Goal: Transaction & Acquisition: Register for event/course

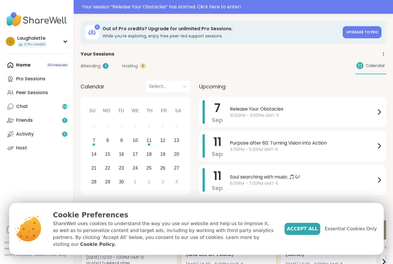
click at [27, 107] on div "Chat 66" at bounding box center [22, 106] width 12 height 6
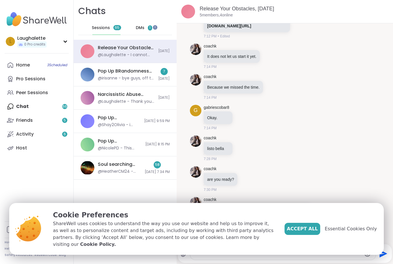
scroll to position [260, 0]
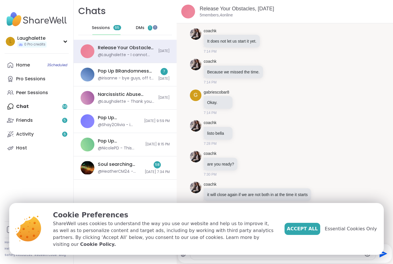
click at [369, 157] on div "coachk are you ready? 7:30 PM" at bounding box center [285, 164] width 190 height 31
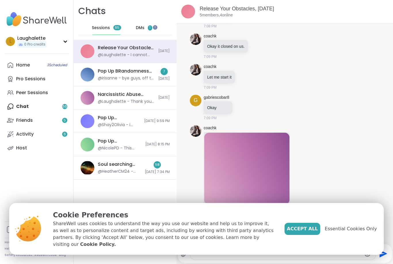
scroll to position [27, 0]
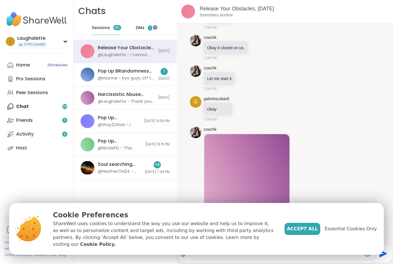
click at [120, 75] on div "Pop Up BRandomness Last Call, [DATE] @irisanne - bye guys, off to my meting. Ho…" at bounding box center [126, 74] width 57 height 13
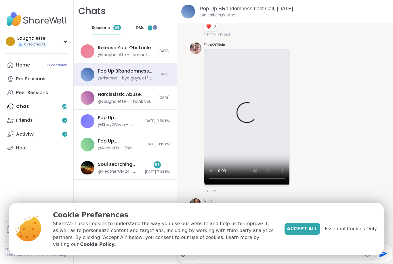
scroll to position [1118, 0]
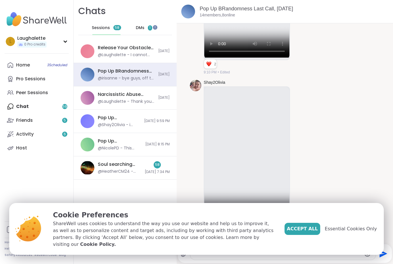
click at [249, 152] on video at bounding box center [247, 153] width 85 height 137
click at [326, 171] on div "Shay2Olivia 9:10 PM" at bounding box center [285, 155] width 190 height 156
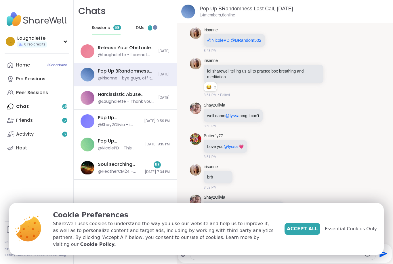
scroll to position [578, 0]
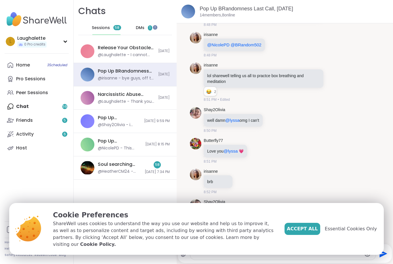
click at [134, 117] on div "Pop Up BRandomness Last Call, [DATE]" at bounding box center [119, 118] width 43 height 6
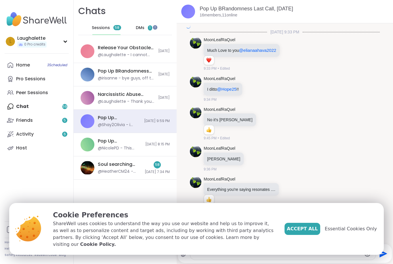
scroll to position [692, 0]
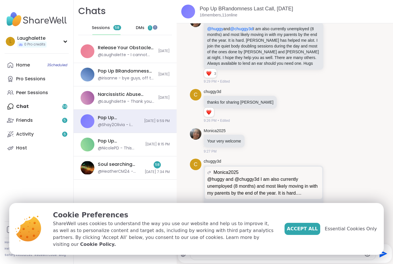
click at [129, 167] on div "Soul searching with music 🎵🎶, [DATE]" at bounding box center [119, 164] width 43 height 6
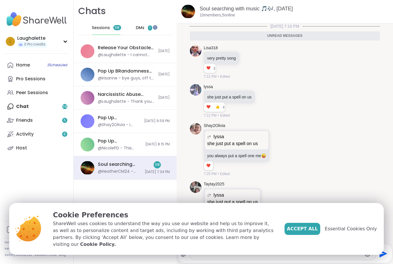
scroll to position [1008, 0]
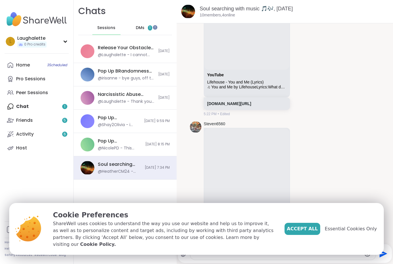
click at [19, 61] on link "Home 3 Scheduled" at bounding box center [37, 65] width 64 height 14
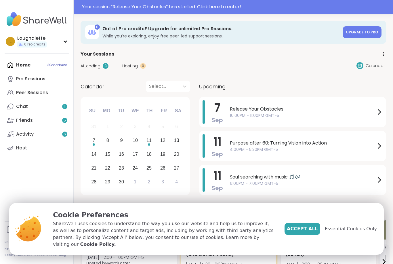
click at [377, 116] on div at bounding box center [379, 112] width 7 height 24
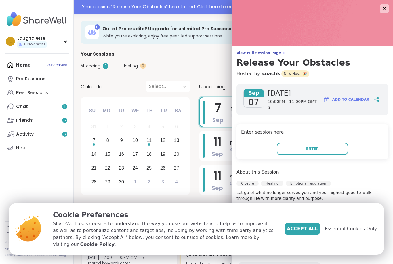
scroll to position [0, 0]
click at [386, 7] on icon at bounding box center [384, 8] width 7 height 7
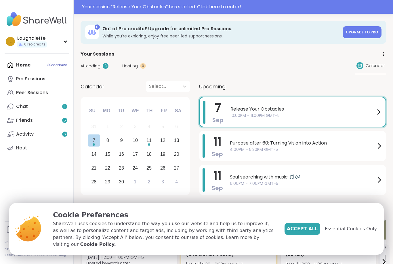
click at [93, 142] on div "7" at bounding box center [94, 141] width 3 height 8
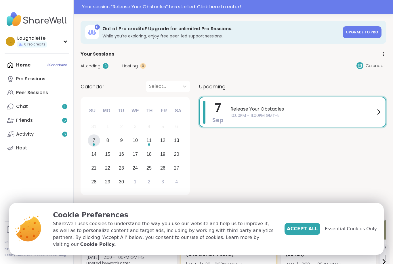
click at [27, 61] on div "Home 3 Scheduled Pro Sessions Peer Sessions Chat 1 Friends 5 Activity 6 Host" at bounding box center [37, 106] width 64 height 97
click at [25, 63] on div "Home 3 Scheduled Pro Sessions Peer Sessions Chat 1 Friends 5 Activity 6 Host" at bounding box center [37, 106] width 64 height 97
click at [33, 79] on div "Pro Sessions" at bounding box center [30, 79] width 29 height 6
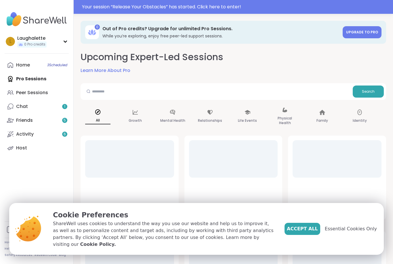
click at [43, 91] on div "Peer Sessions" at bounding box center [32, 93] width 32 height 6
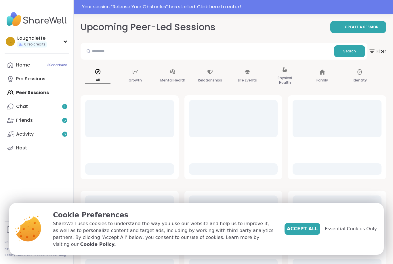
click at [34, 119] on link "Friends 5" at bounding box center [37, 120] width 64 height 14
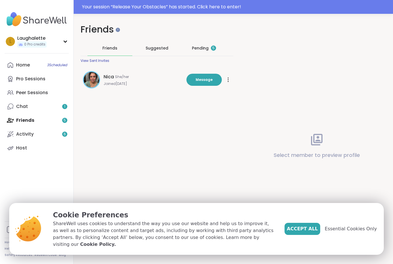
click at [228, 79] on icon at bounding box center [228, 79] width 1 height 5
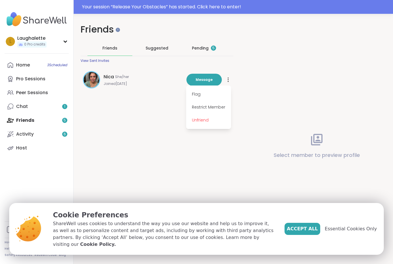
click at [30, 132] on div "Activity 6" at bounding box center [25, 134] width 18 height 6
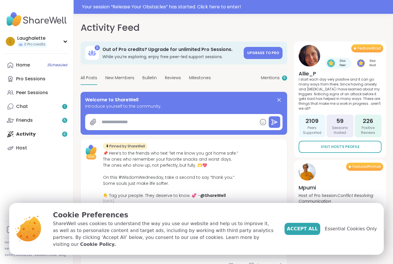
click at [31, 121] on div "Friends 5" at bounding box center [24, 120] width 17 height 6
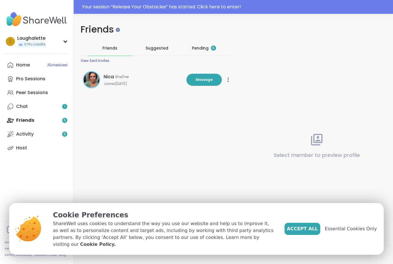
click at [229, 79] on div at bounding box center [229, 79] width 6 height 9
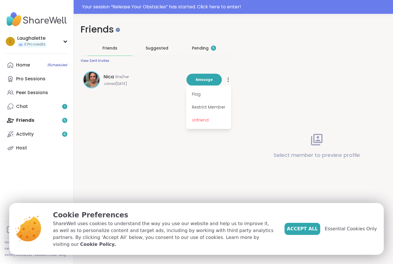
click at [220, 119] on span "Unfriend" at bounding box center [209, 120] width 40 height 13
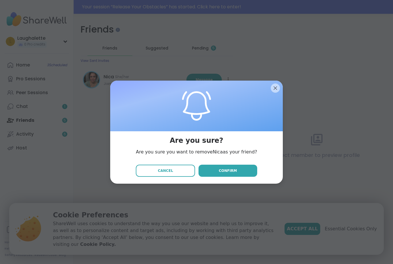
click at [235, 172] on span "Confirm" at bounding box center [228, 170] width 18 height 5
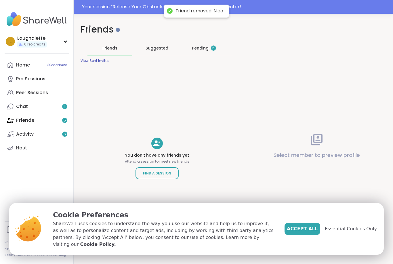
click at [30, 106] on link "Chat 1" at bounding box center [37, 107] width 64 height 14
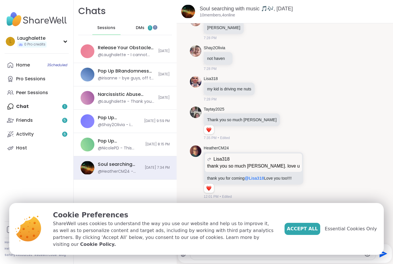
click at [32, 135] on div "Activity 6" at bounding box center [25, 134] width 18 height 6
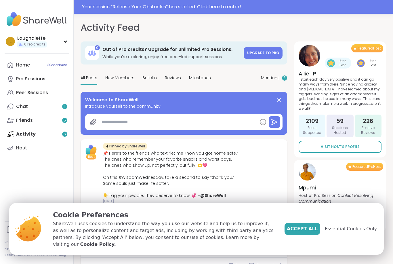
type textarea "*"
click at [26, 65] on div "Home 3 Scheduled" at bounding box center [23, 65] width 14 height 6
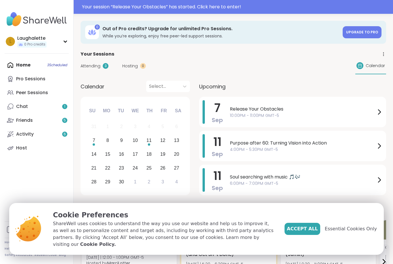
click at [26, 63] on div "Home 3 Scheduled Pro Sessions Peer Sessions Chat 1 Friends 5 Activity 6 Host" at bounding box center [37, 106] width 64 height 97
click at [27, 67] on div "Home 3 Scheduled Pro Sessions Peer Sessions Chat 1 Friends 5 Activity 6 Host" at bounding box center [37, 106] width 64 height 97
click at [27, 62] on div "Home 3 Scheduled Pro Sessions Peer Sessions Chat 1 Friends 5 Activity 6 Host" at bounding box center [37, 106] width 64 height 97
click at [26, 63] on div "Home 3 Scheduled Pro Sessions Peer Sessions Chat 1 Friends 5 Activity 6 Host" at bounding box center [37, 106] width 64 height 97
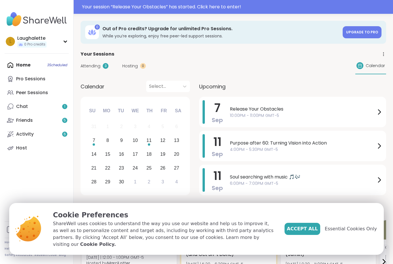
click at [25, 63] on div "Home 3 Scheduled Pro Sessions Peer Sessions Chat 1 Friends 5 Activity 6 Host" at bounding box center [37, 106] width 64 height 97
click at [26, 62] on div "Home 3 Scheduled Pro Sessions Peer Sessions Chat 1 Friends 5 Activity 6 Host" at bounding box center [37, 106] width 64 height 97
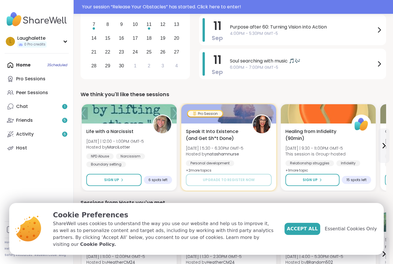
scroll to position [116, 0]
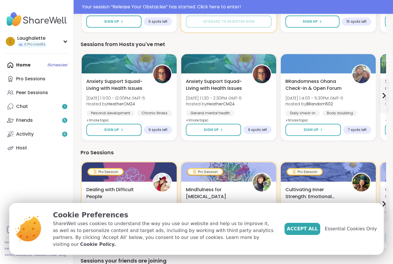
scroll to position [274, 0]
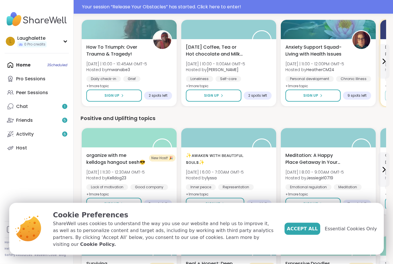
scroll to position [525, 0]
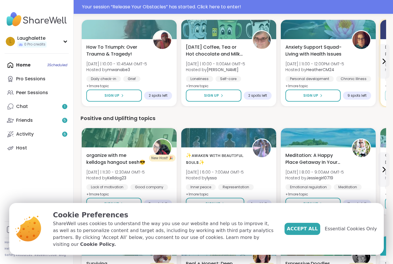
click at [111, 158] on span "organize with me kelldogs hangout sesh😎" at bounding box center [116, 159] width 60 height 14
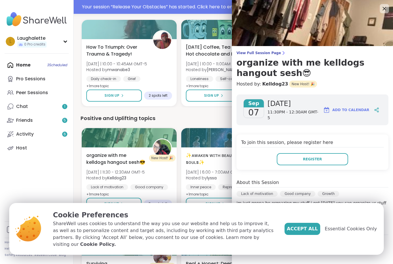
scroll to position [0, 0]
click at [386, 7] on icon at bounding box center [384, 8] width 3 height 3
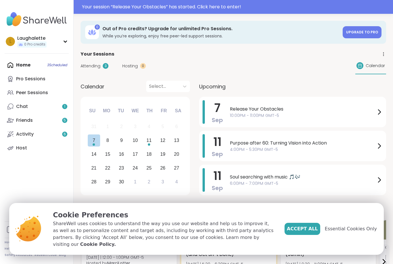
click at [93, 140] on div "7" at bounding box center [94, 141] width 3 height 8
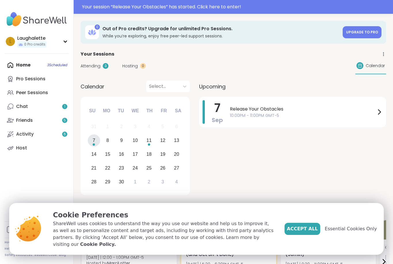
click at [108, 140] on div "8" at bounding box center [108, 141] width 3 height 8
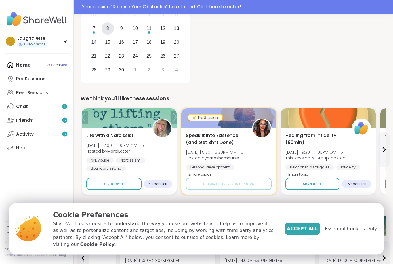
scroll to position [102, 0]
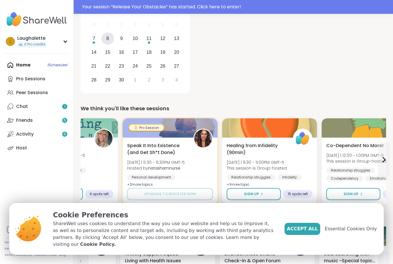
click at [387, 162] on icon at bounding box center [384, 159] width 7 height 7
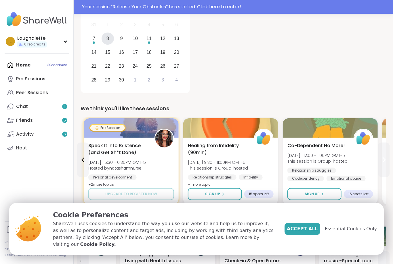
click at [384, 160] on icon at bounding box center [384, 159] width 7 height 7
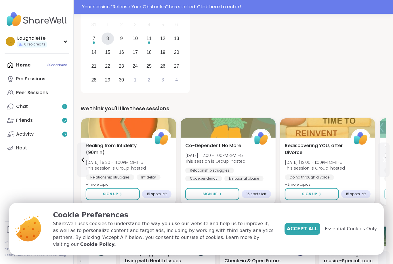
click at [384, 162] on icon at bounding box center [384, 159] width 7 height 7
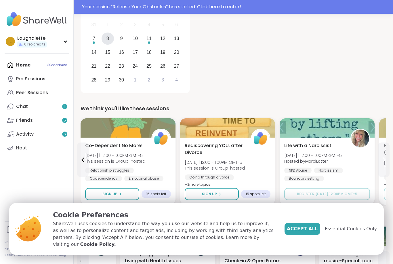
click at [385, 166] on button at bounding box center [384, 160] width 12 height 35
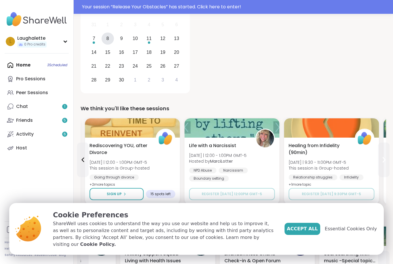
click at [385, 167] on button at bounding box center [384, 160] width 12 height 35
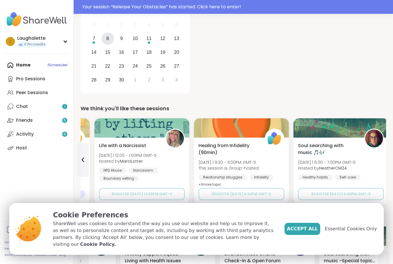
click at [384, 168] on div "Soul searching with music 🎵🎶 [DATE] | 6:00 - 7:00PM GMT-5 Hosted by HeatherCM24…" at bounding box center [341, 165] width 86 height 46
click at [385, 165] on div "Soul searching with music 🎵🎶 [DATE] | 6:00 - 7:00PM GMT-5 Hosted by HeatherCM24…" at bounding box center [341, 171] width 95 height 67
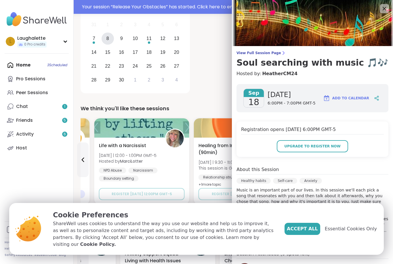
click at [387, 9] on icon at bounding box center [384, 8] width 7 height 7
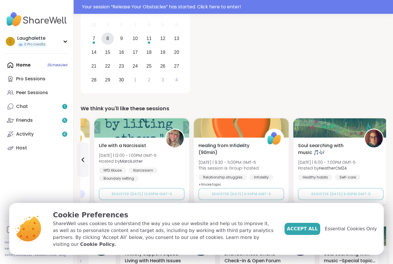
click at [307, 147] on span "Soul searching with music 🎵🎶" at bounding box center [328, 149] width 60 height 14
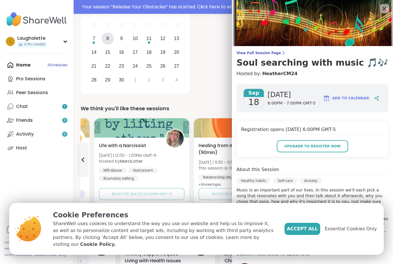
click at [387, 7] on icon at bounding box center [384, 8] width 7 height 7
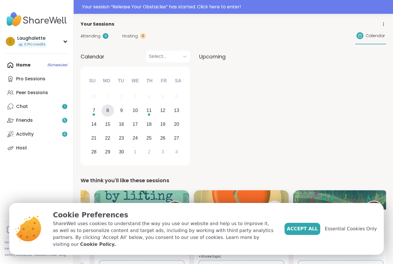
scroll to position [0, 0]
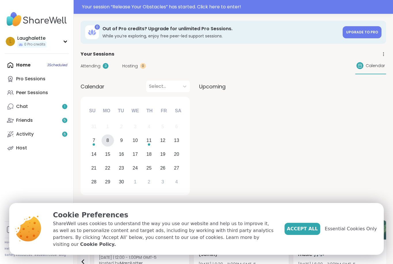
click at [319, 132] on div at bounding box center [292, 147] width 187 height 101
click at [31, 63] on div "Home 3 Scheduled Pro Sessions Peer Sessions Chat 1 Friends 5 Activity 6 Host" at bounding box center [37, 106] width 64 height 97
click at [27, 67] on div "Home 3 Scheduled Pro Sessions Peer Sessions Chat 1 Friends 5 Activity 6 Host" at bounding box center [37, 106] width 64 height 97
